Goal: Information Seeking & Learning: Find specific fact

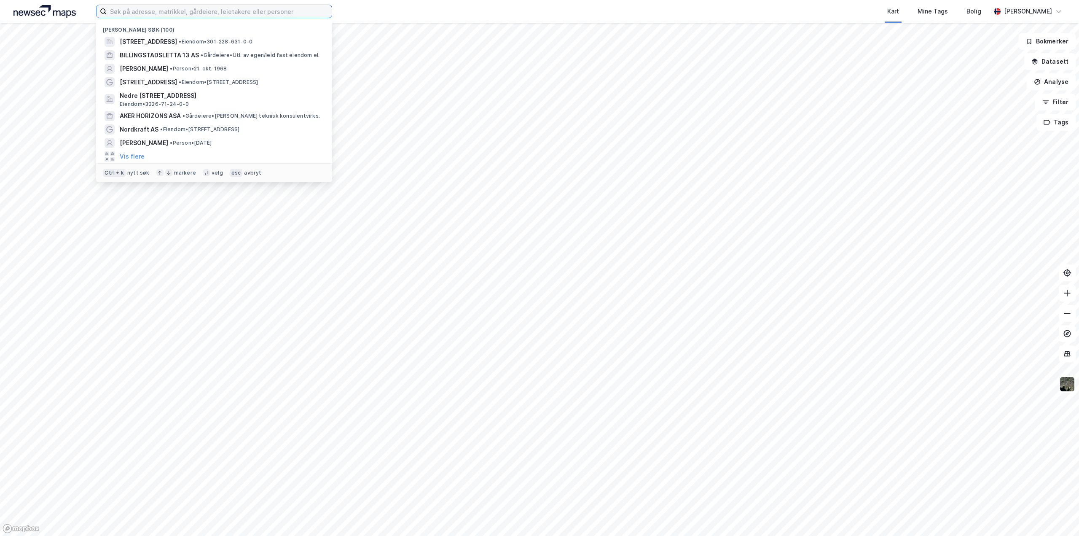
click at [121, 10] on input at bounding box center [219, 11] width 225 height 13
paste input "[PERSON_NAME]"
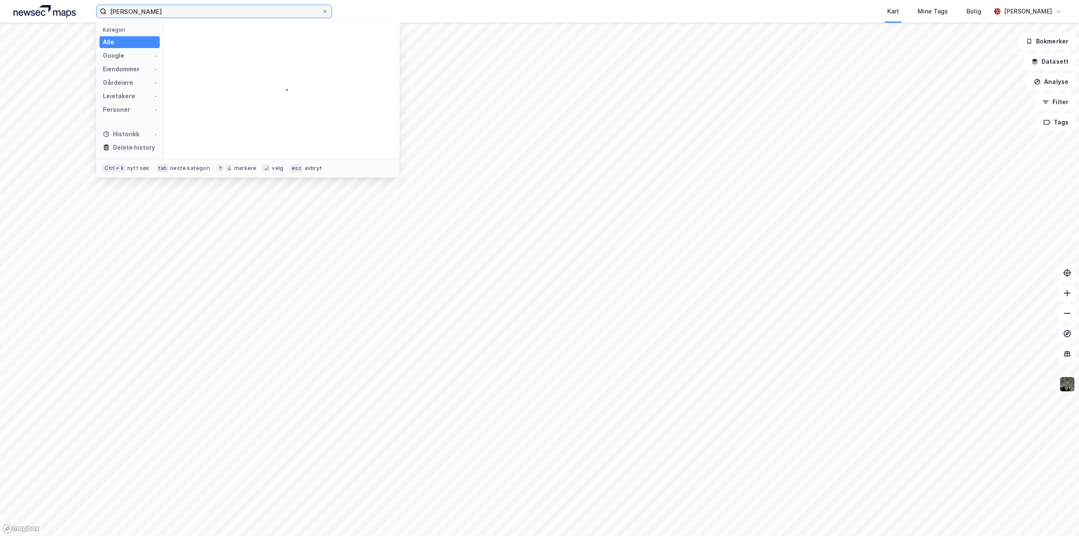
type input "[PERSON_NAME]"
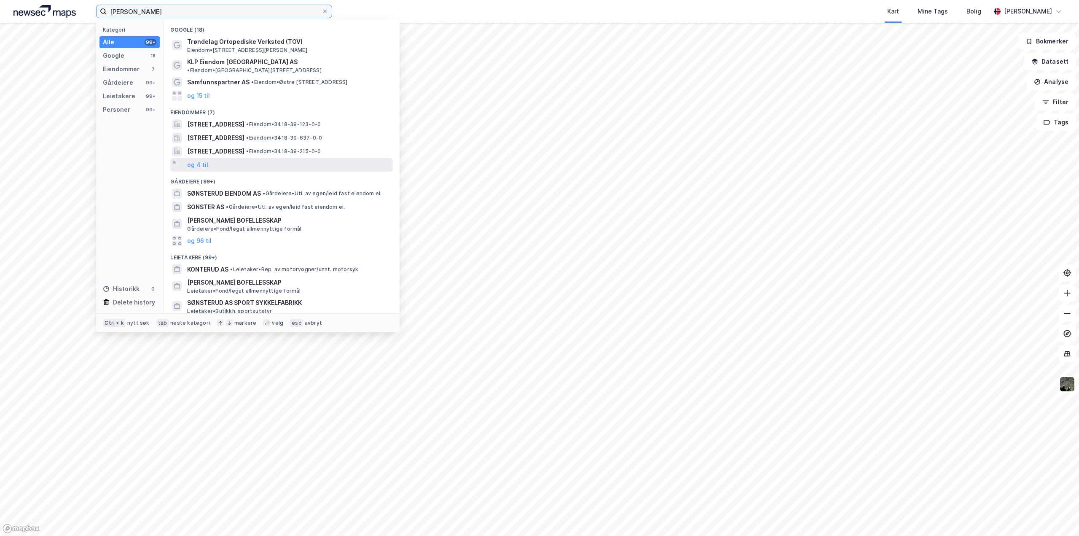
scroll to position [79, 0]
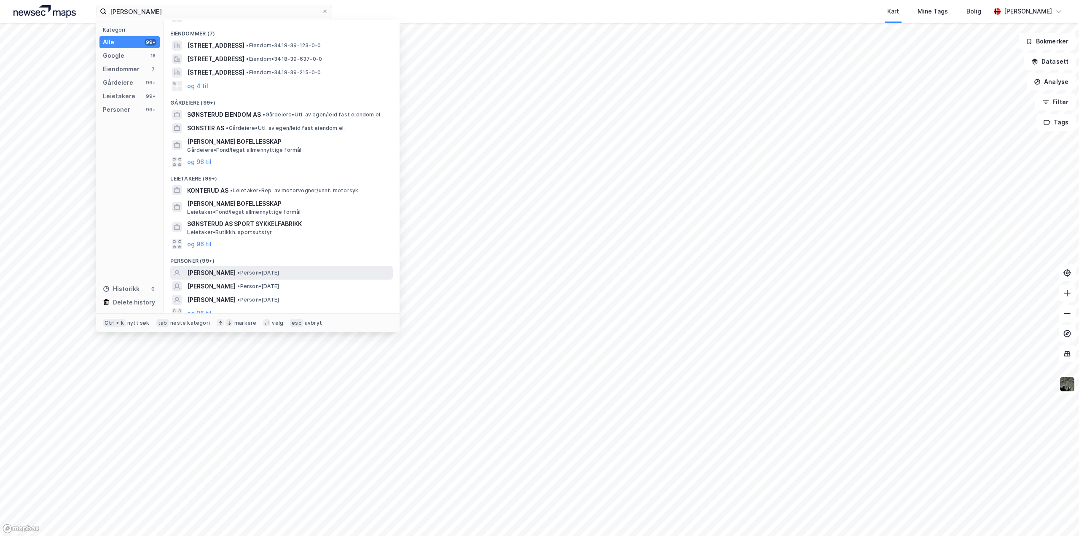
click at [227, 268] on span "[PERSON_NAME]" at bounding box center [211, 273] width 48 height 10
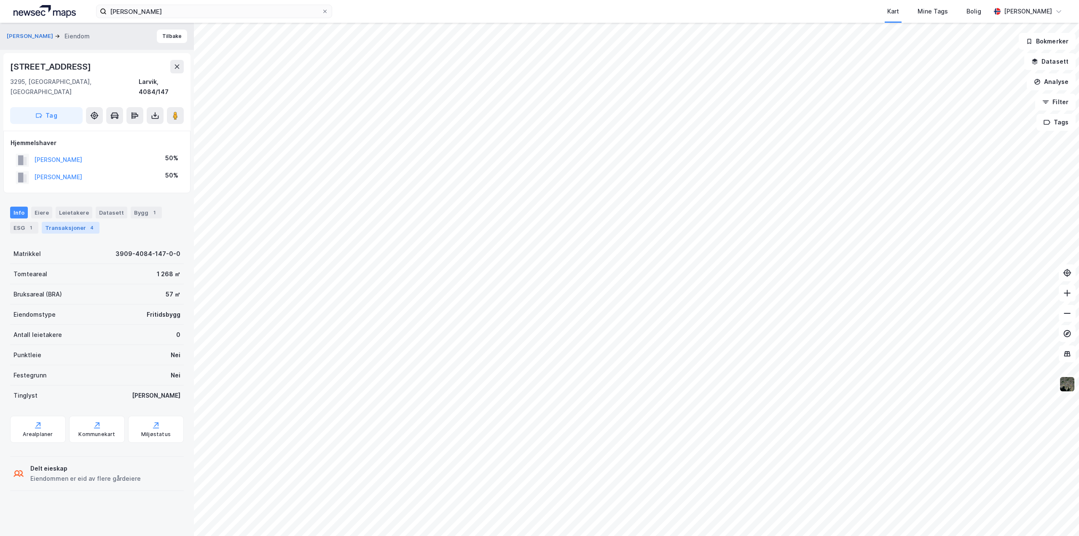
click at [59, 222] on div "Transaksjoner 4" at bounding box center [71, 228] width 58 height 12
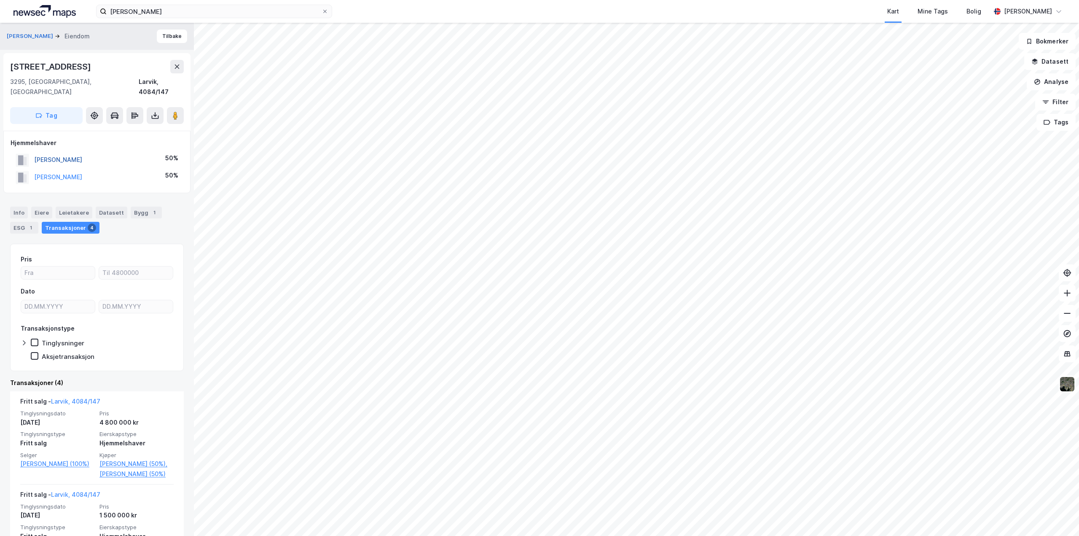
click at [0, 0] on button "[PERSON_NAME]" at bounding box center [0, 0] width 0 height 0
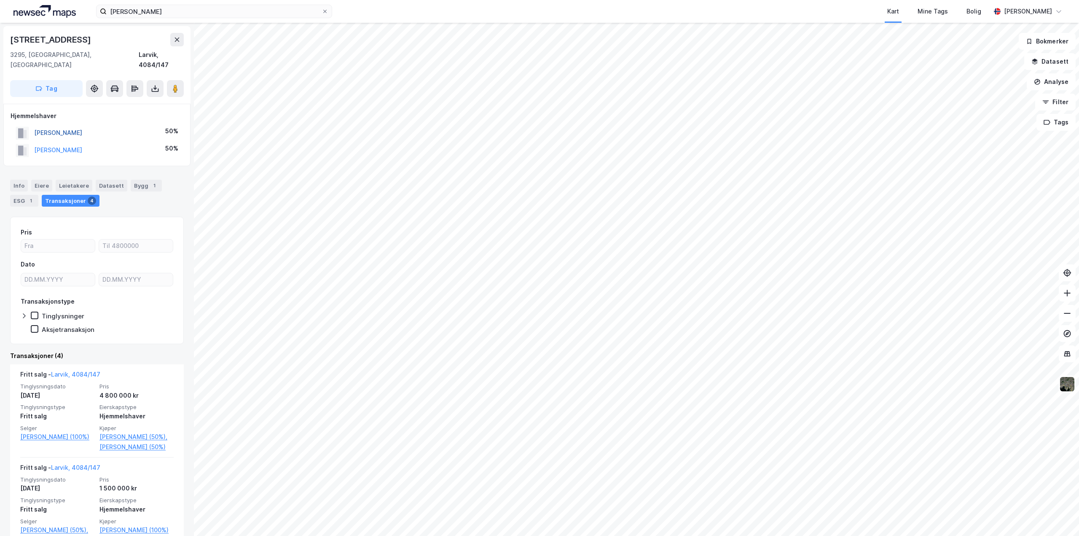
click at [0, 0] on button "[PERSON_NAME]" at bounding box center [0, 0] width 0 height 0
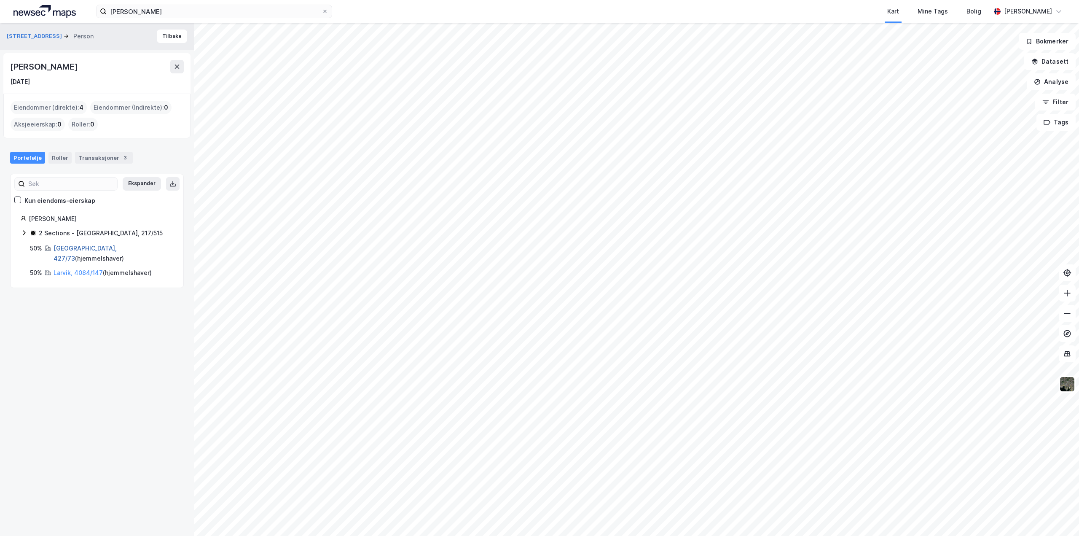
click at [59, 246] on link "[GEOGRAPHIC_DATA], 427/73" at bounding box center [85, 253] width 63 height 17
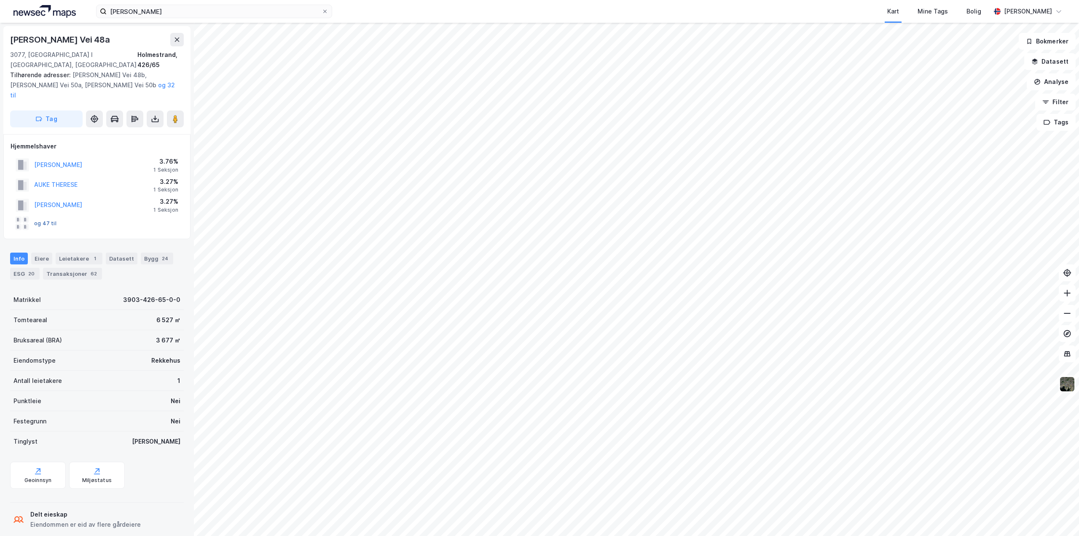
click at [0, 0] on button "og 47 til" at bounding box center [0, 0] width 0 height 0
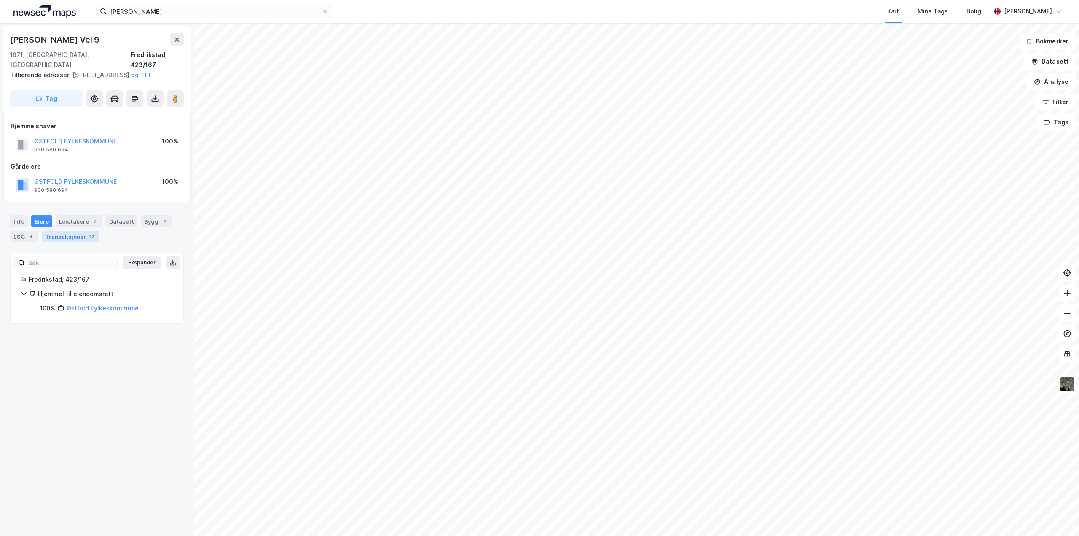
click at [70, 231] on div "Transaksjoner 12" at bounding box center [71, 237] width 58 height 12
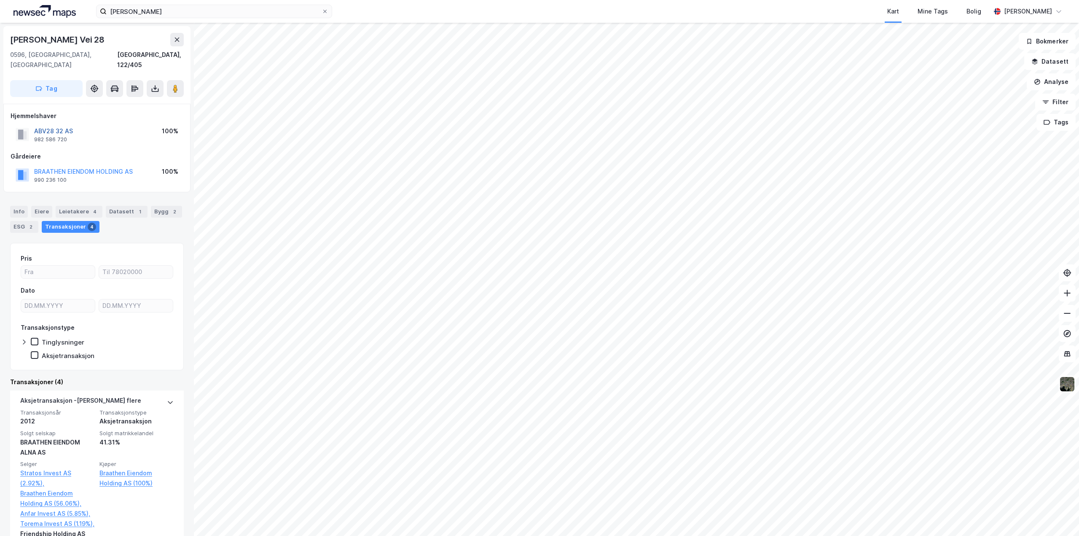
drag, startPoint x: 34, startPoint y: 121, endPoint x: 71, endPoint y: 121, distance: 37.1
click at [0, 0] on button "ABV28 32 AS" at bounding box center [0, 0] width 0 height 0
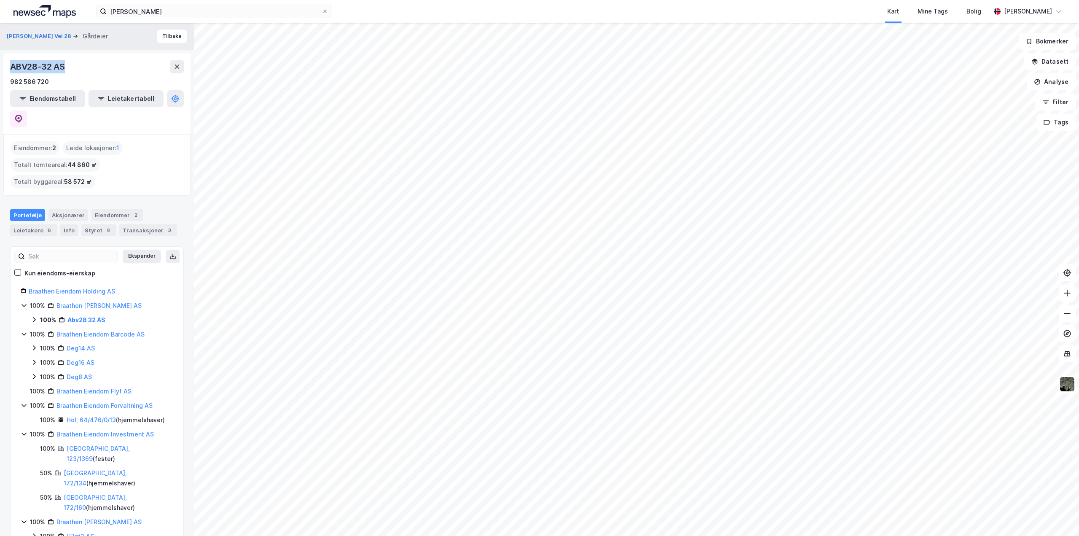
drag, startPoint x: 11, startPoint y: 65, endPoint x: 71, endPoint y: 66, distance: 59.4
click at [71, 66] on div "ABV28-32 AS" at bounding box center [97, 66] width 174 height 13
copy div "ABV28-32 AS"
